Goal: Information Seeking & Learning: Learn about a topic

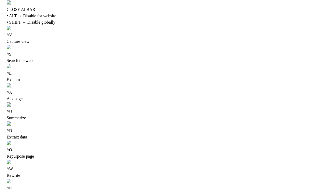
scroll to position [9, 0]
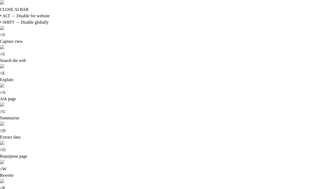
drag, startPoint x: 316, startPoint y: 174, endPoint x: 316, endPoint y: 169, distance: 4.3
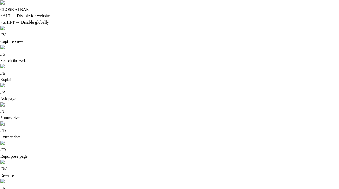
scroll to position [7, 0]
type input "*"
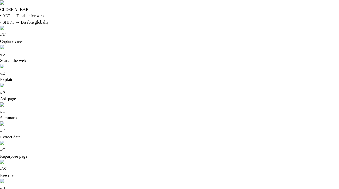
type input "*"
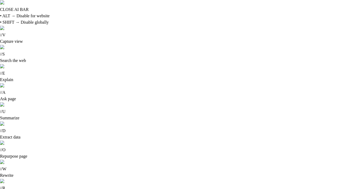
scroll to position [130, 0]
type input "****"
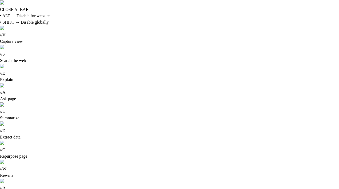
type input "*"
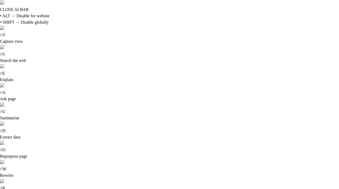
scroll to position [259, 0]
type input "*"
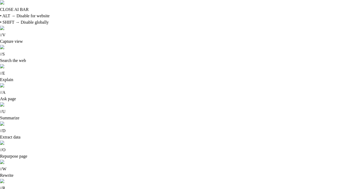
scroll to position [518, 0]
type input "*"
type input "****"
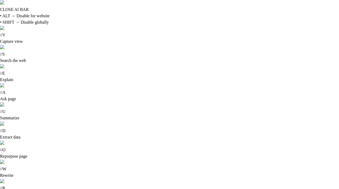
type input "*"
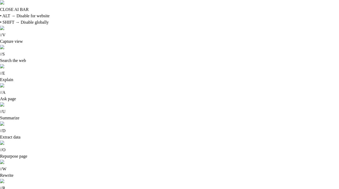
scroll to position [518, 0]
type input "*"
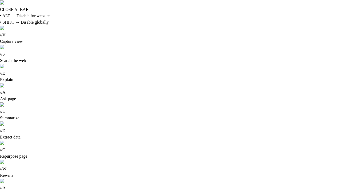
scroll to position [0, 0]
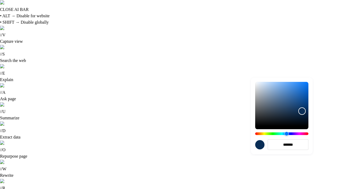
click at [262, 134] on div at bounding box center [169, 94] width 339 height 189
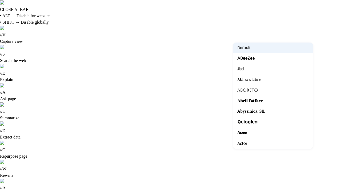
click at [262, 60] on div at bounding box center [272, 58] width 71 height 7
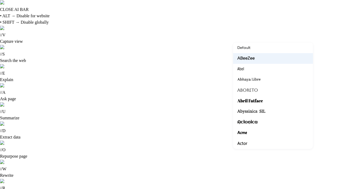
click at [262, 98] on div at bounding box center [272, 101] width 71 height 7
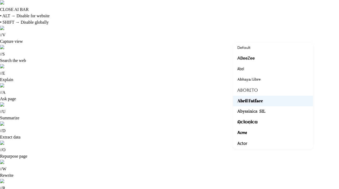
click at [262, 58] on div at bounding box center [169, 94] width 339 height 189
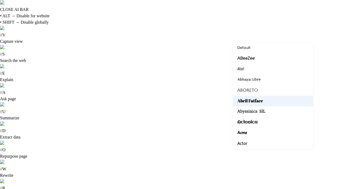
click at [258, 59] on div at bounding box center [272, 58] width 71 height 7
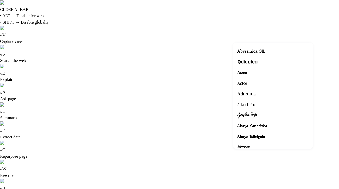
scroll to position [56, 0]
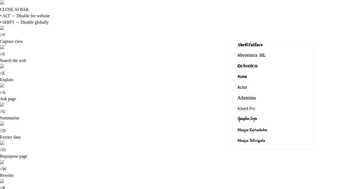
click at [262, 37] on div at bounding box center [169, 94] width 339 height 189
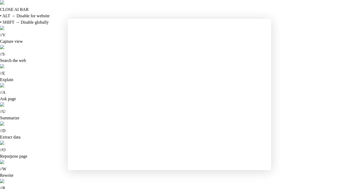
click at [31, 96] on div at bounding box center [169, 94] width 339 height 189
